Goal: Download file/media

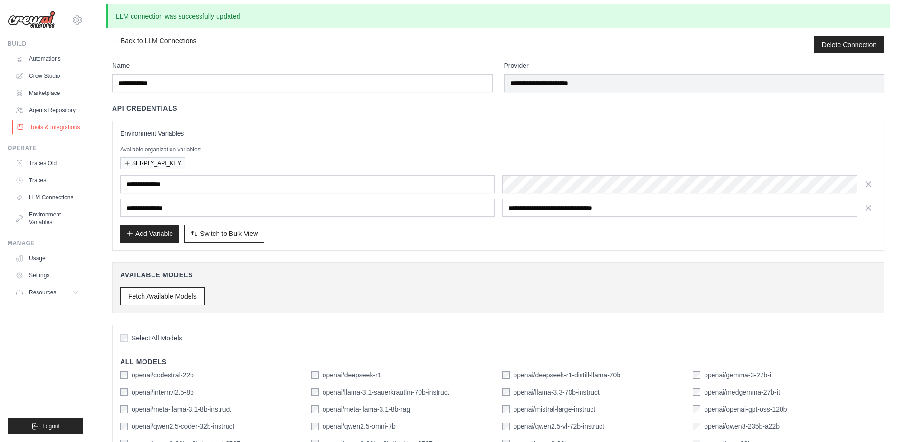
scroll to position [7, 0]
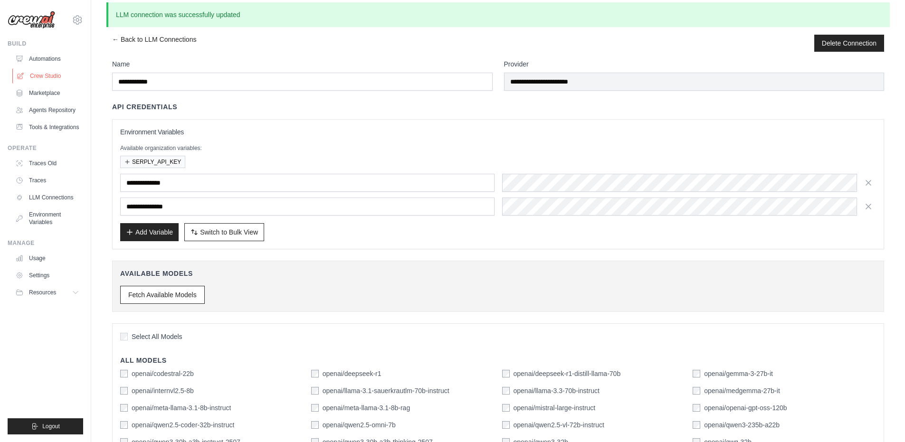
click at [46, 74] on link "Crew Studio" at bounding box center [48, 75] width 72 height 15
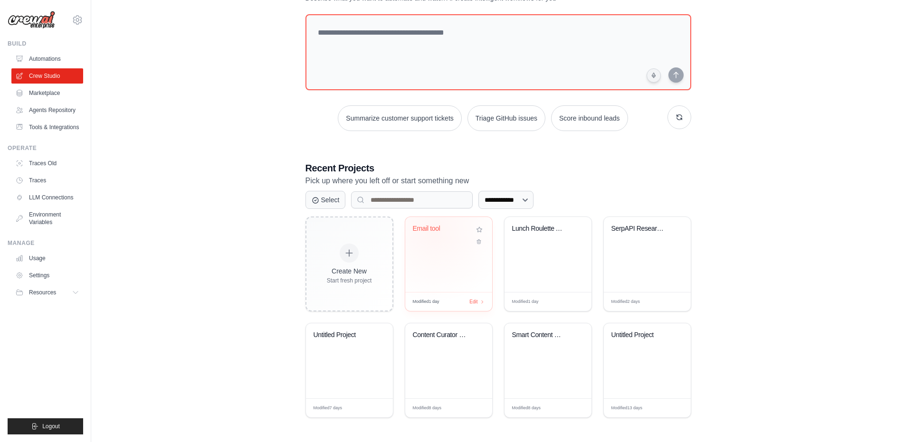
scroll to position [47, 0]
click at [528, 247] on div "Lunch Roulette Automation" at bounding box center [547, 254] width 87 height 75
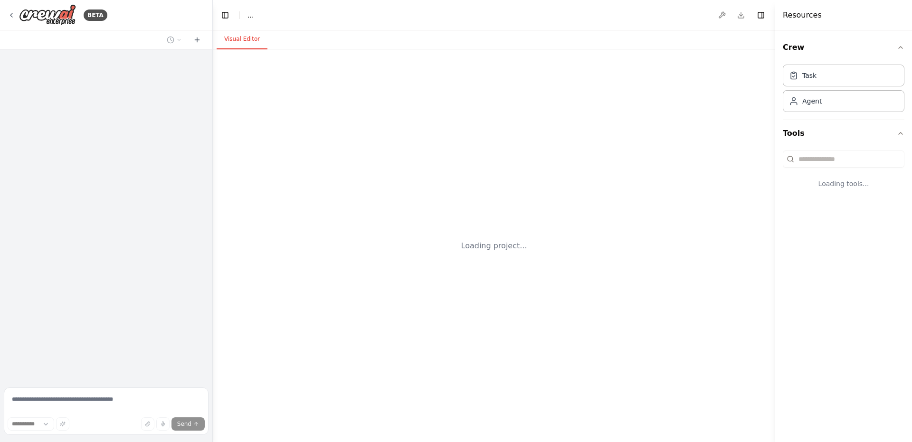
select select "****"
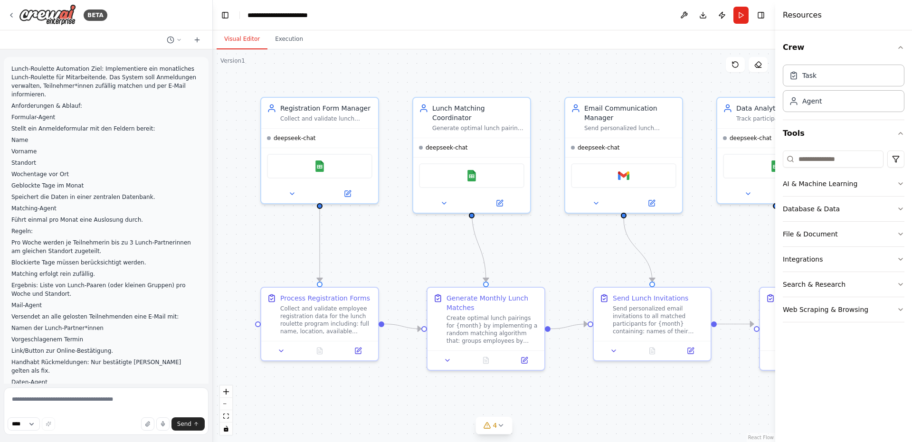
scroll to position [1455, 0]
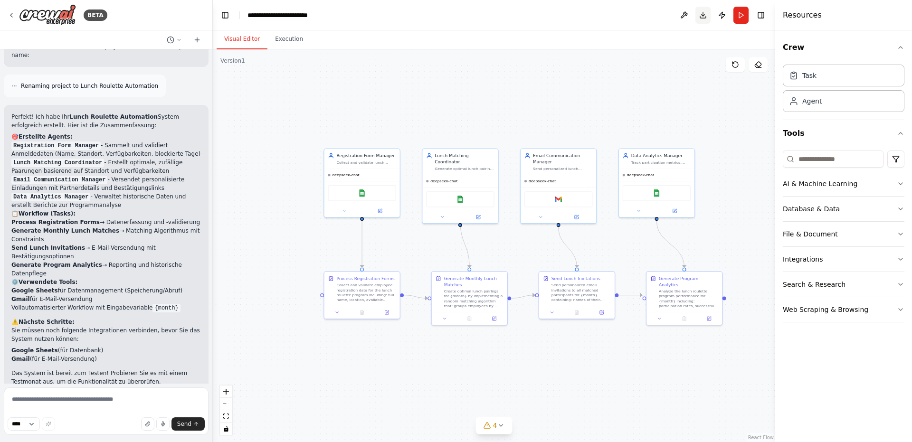
click at [704, 13] on button "Download" at bounding box center [702, 15] width 15 height 17
